Goal: Find specific page/section: Find specific page/section

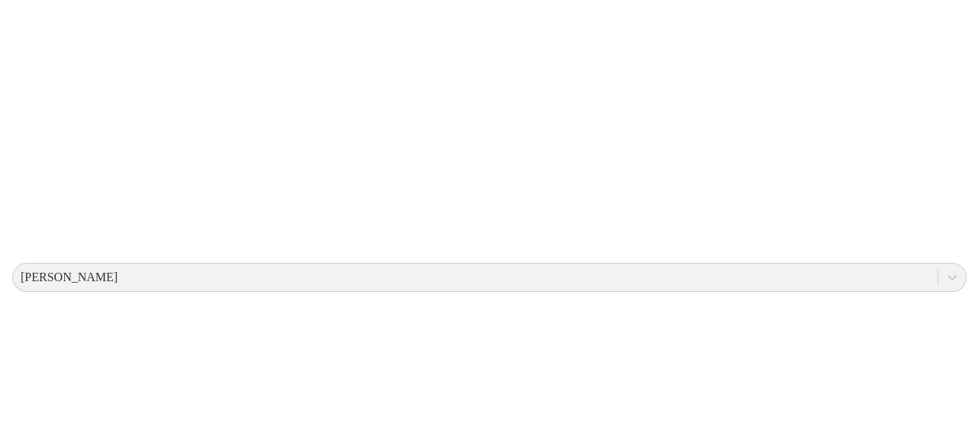
scroll to position [0, 0]
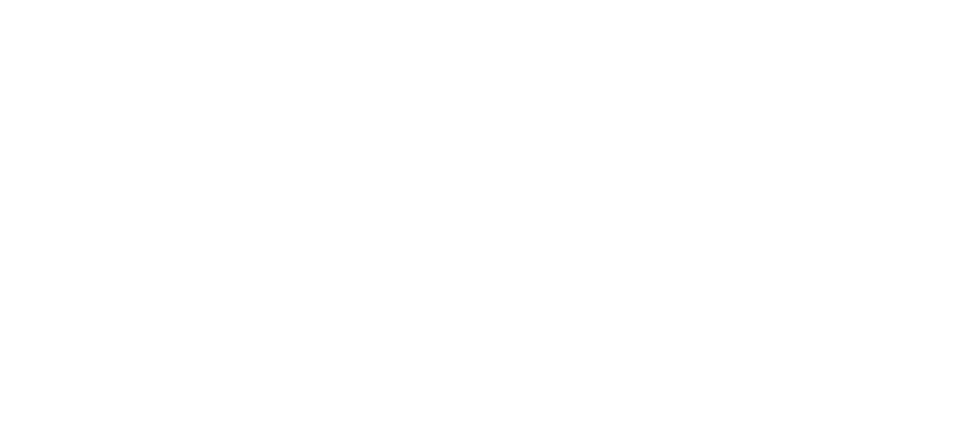
scroll to position [905, 0]
